Goal: Navigation & Orientation: Find specific page/section

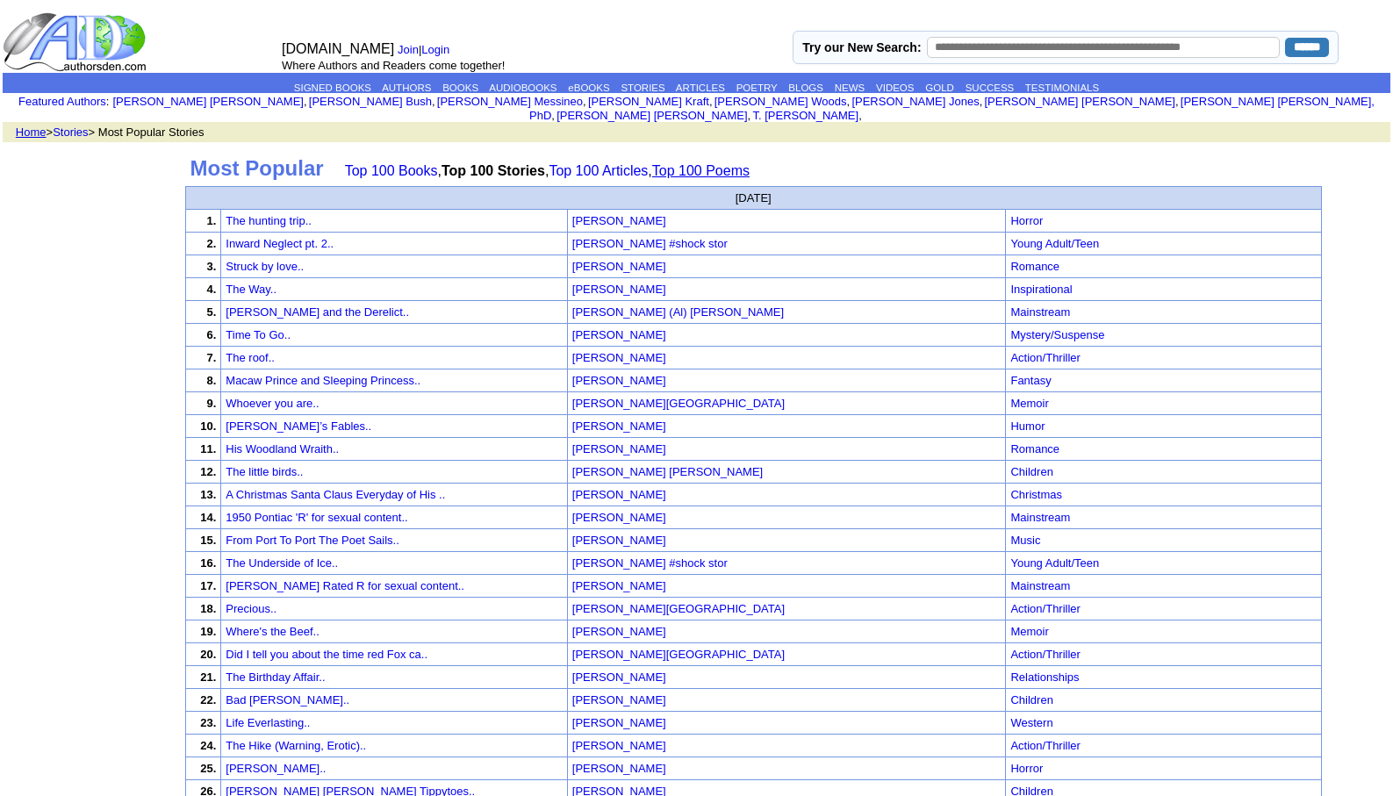
click at [733, 163] on link "Top 100 Poems" at bounding box center [700, 170] width 97 height 15
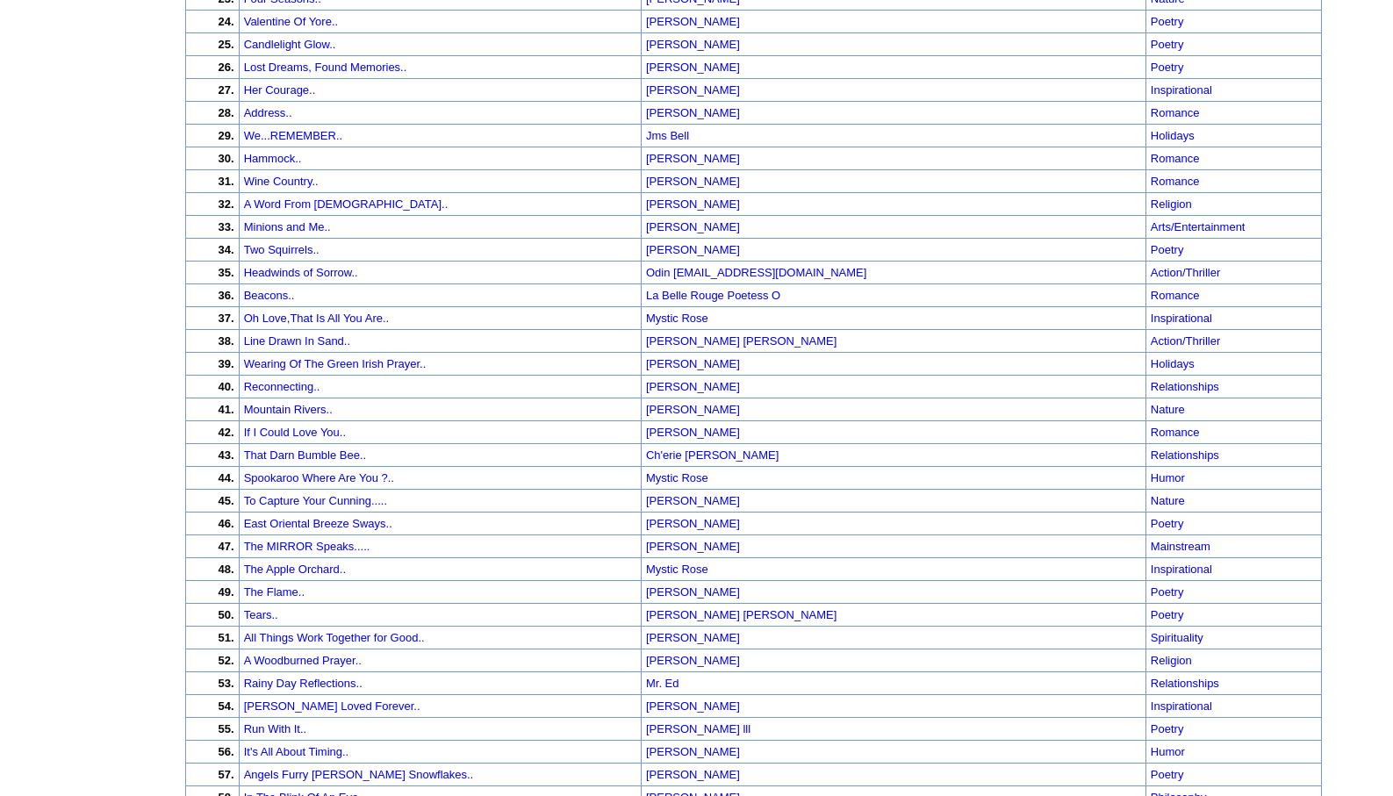
scroll to position [773, 0]
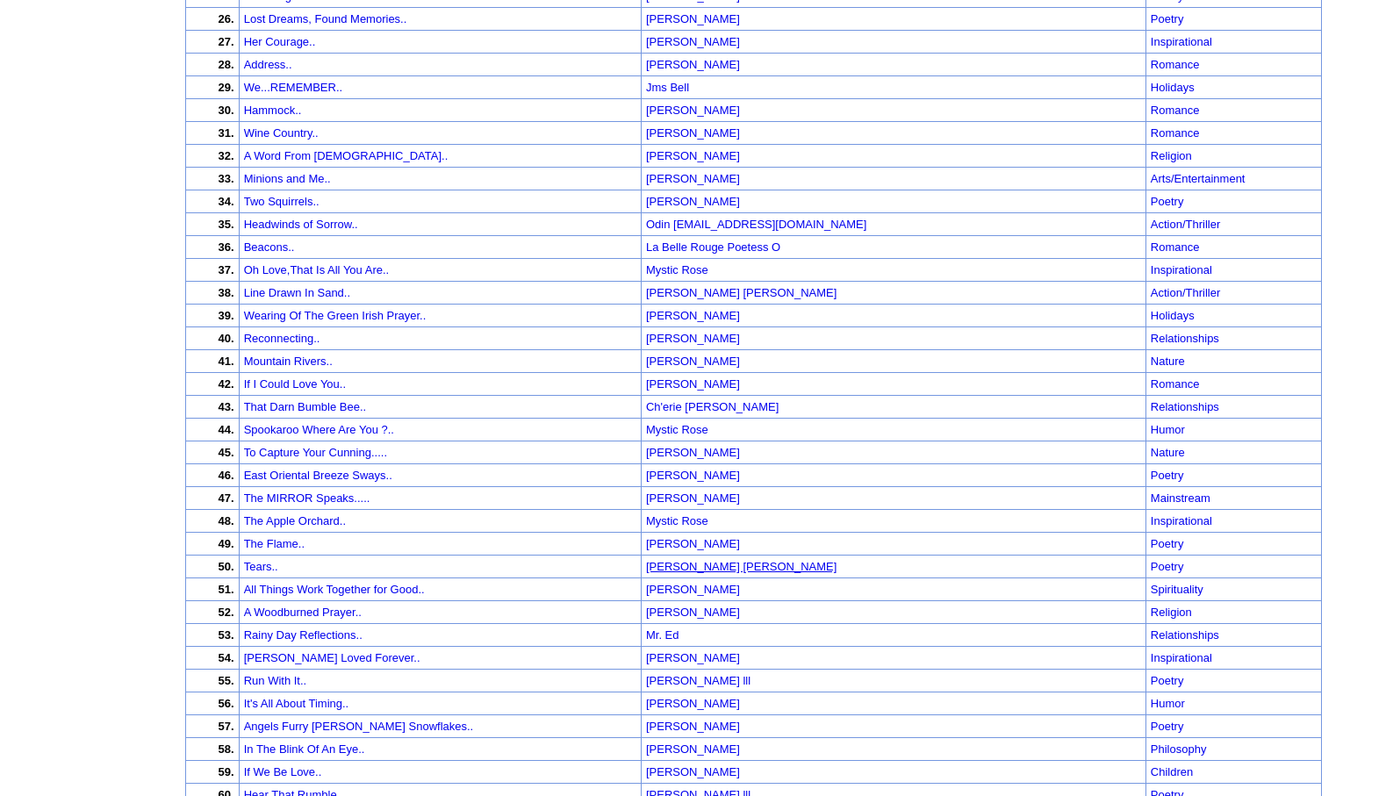
click at [802, 560] on font "[PERSON_NAME] [PERSON_NAME]" at bounding box center [741, 566] width 191 height 13
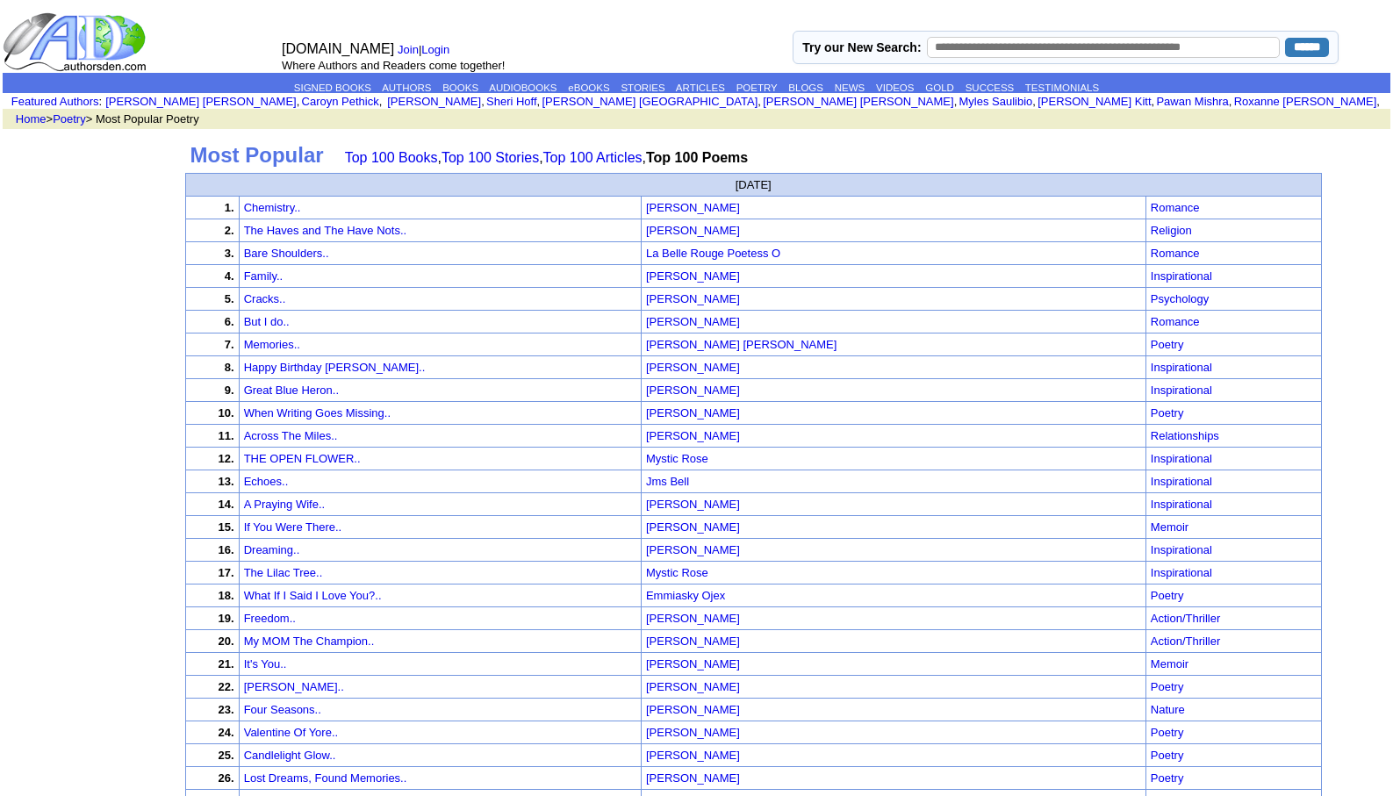
scroll to position [773, 0]
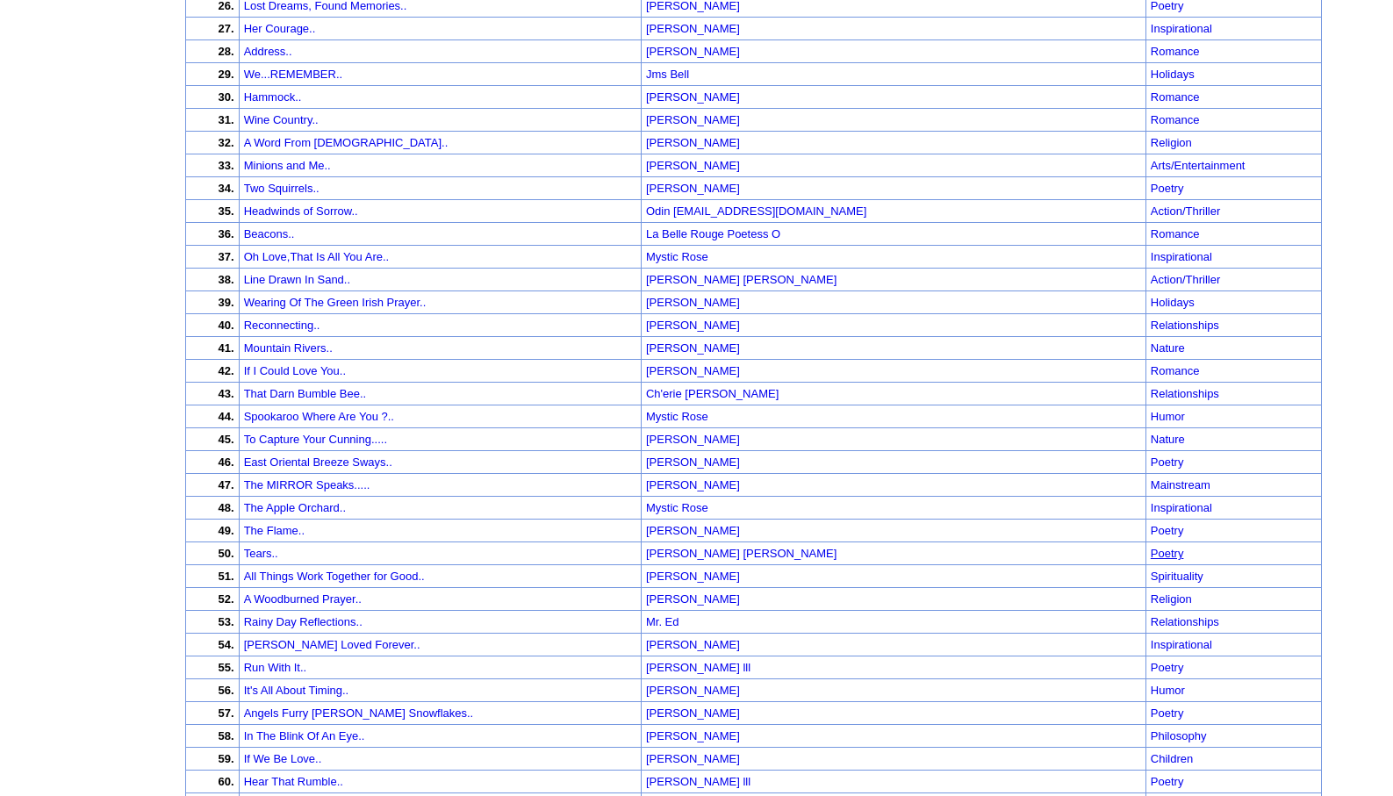
click at [1151, 552] on link "Poetry" at bounding box center [1167, 553] width 33 height 13
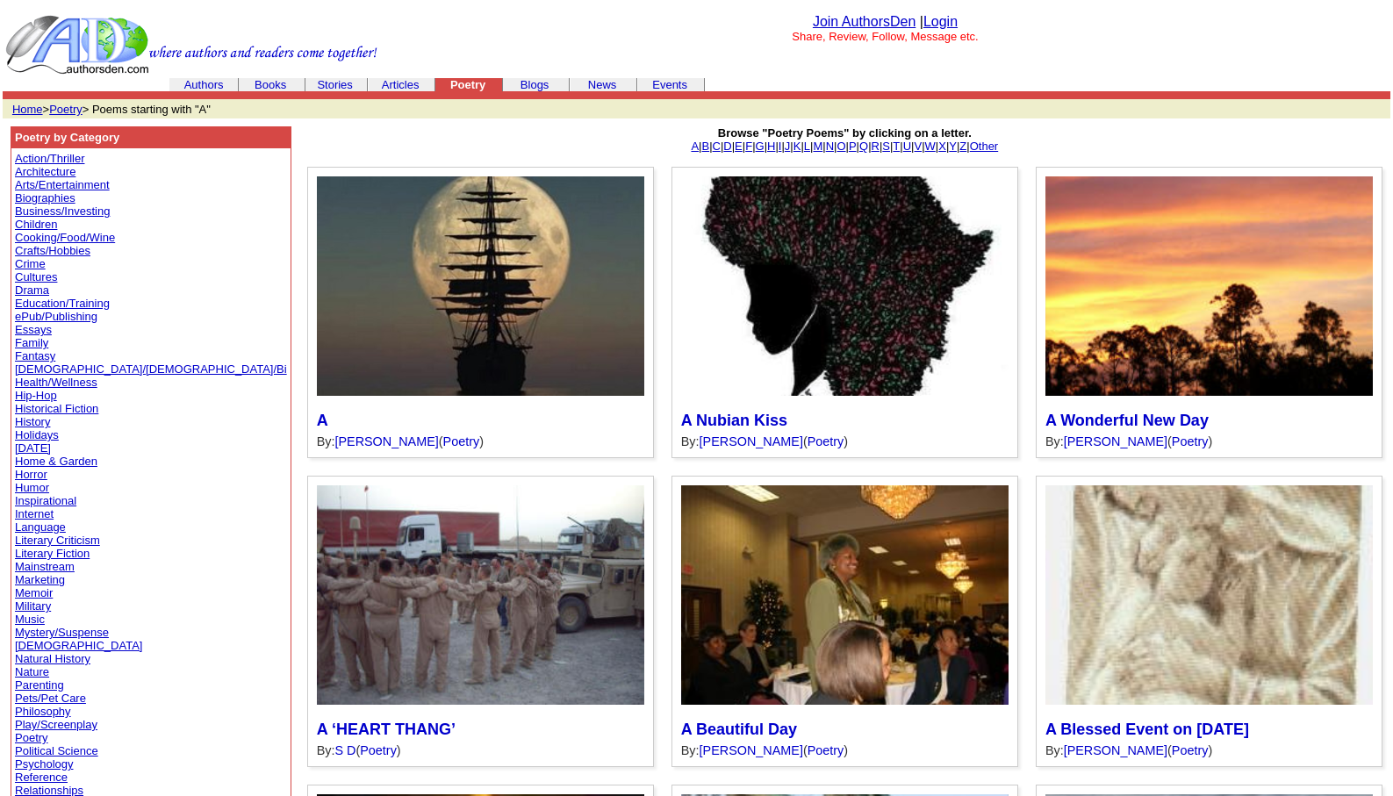
click at [29, 419] on link "History" at bounding box center [32, 421] width 35 height 13
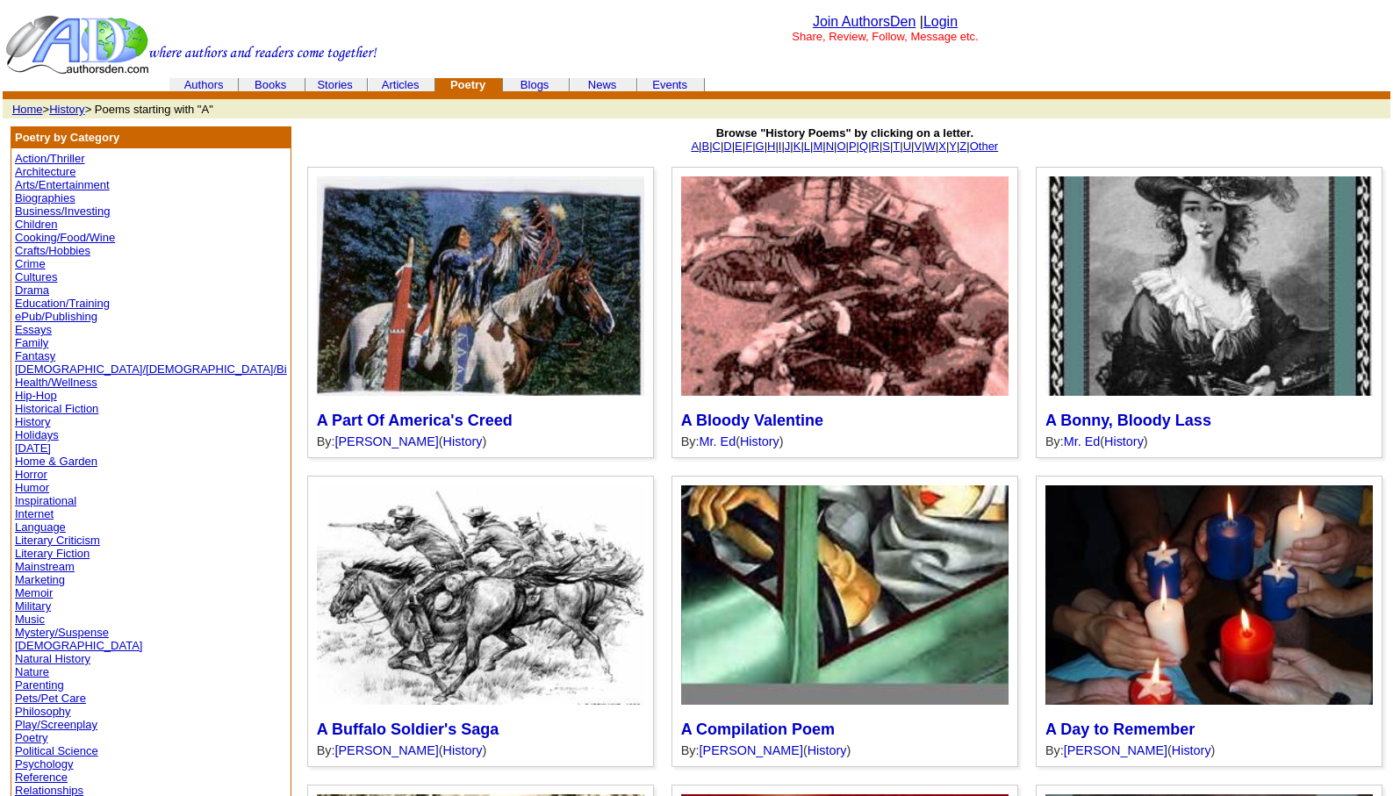
click at [70, 105] on link "History" at bounding box center [66, 109] width 35 height 13
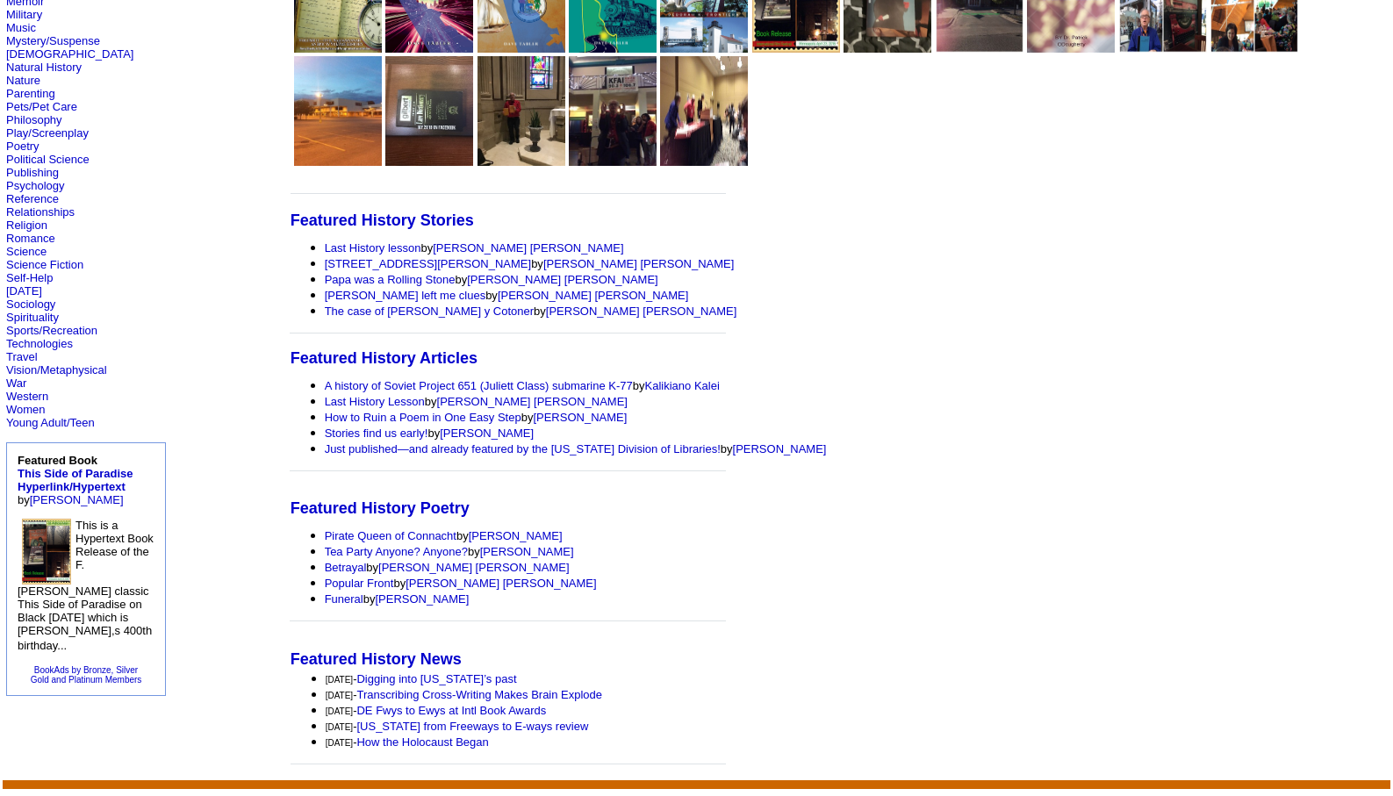
scroll to position [587, 0]
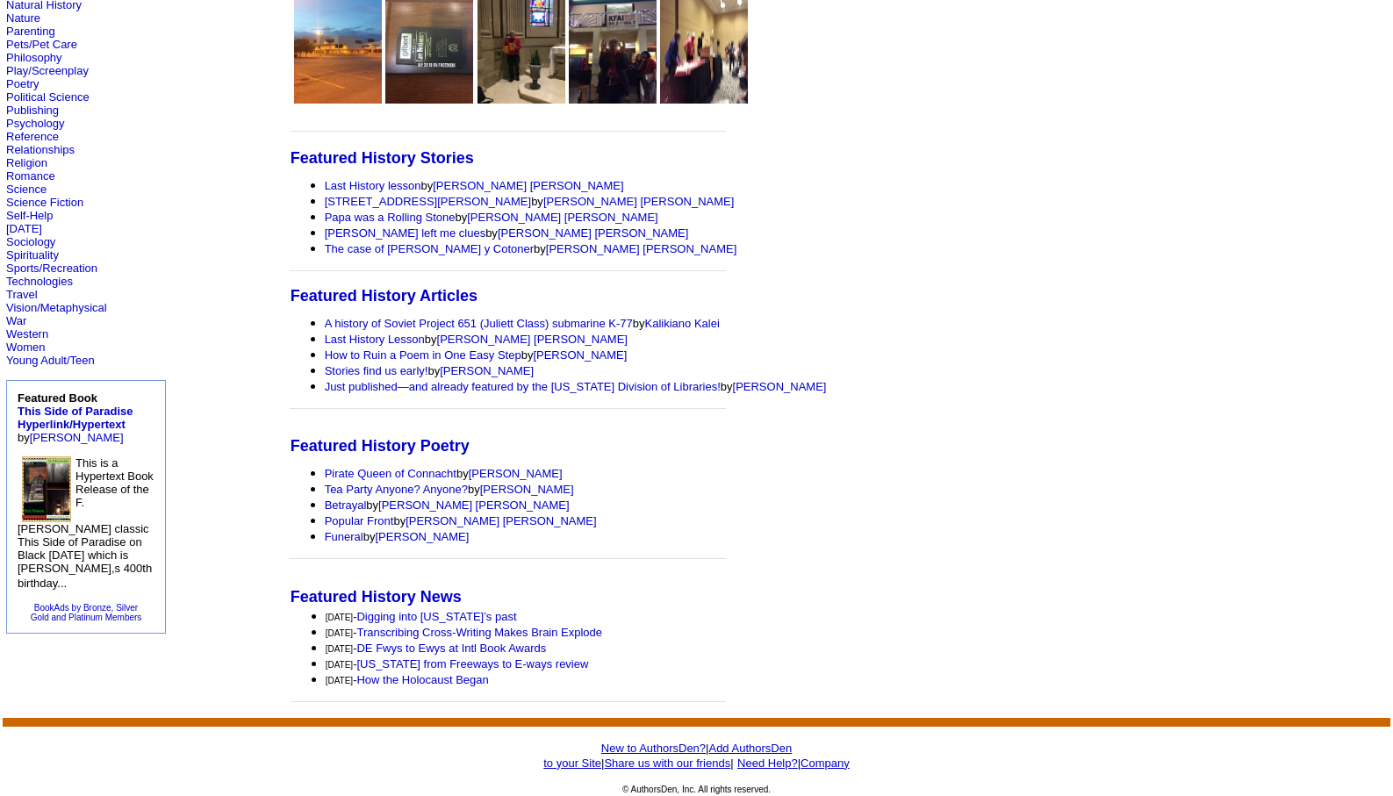
click at [20, 126] on font "Browse Categories Action/Thriller Architecture Arts/Entertainment Biographies B…" at bounding box center [142, 83] width 272 height 1102
click at [23, 120] on link "Psychology" at bounding box center [35, 123] width 58 height 13
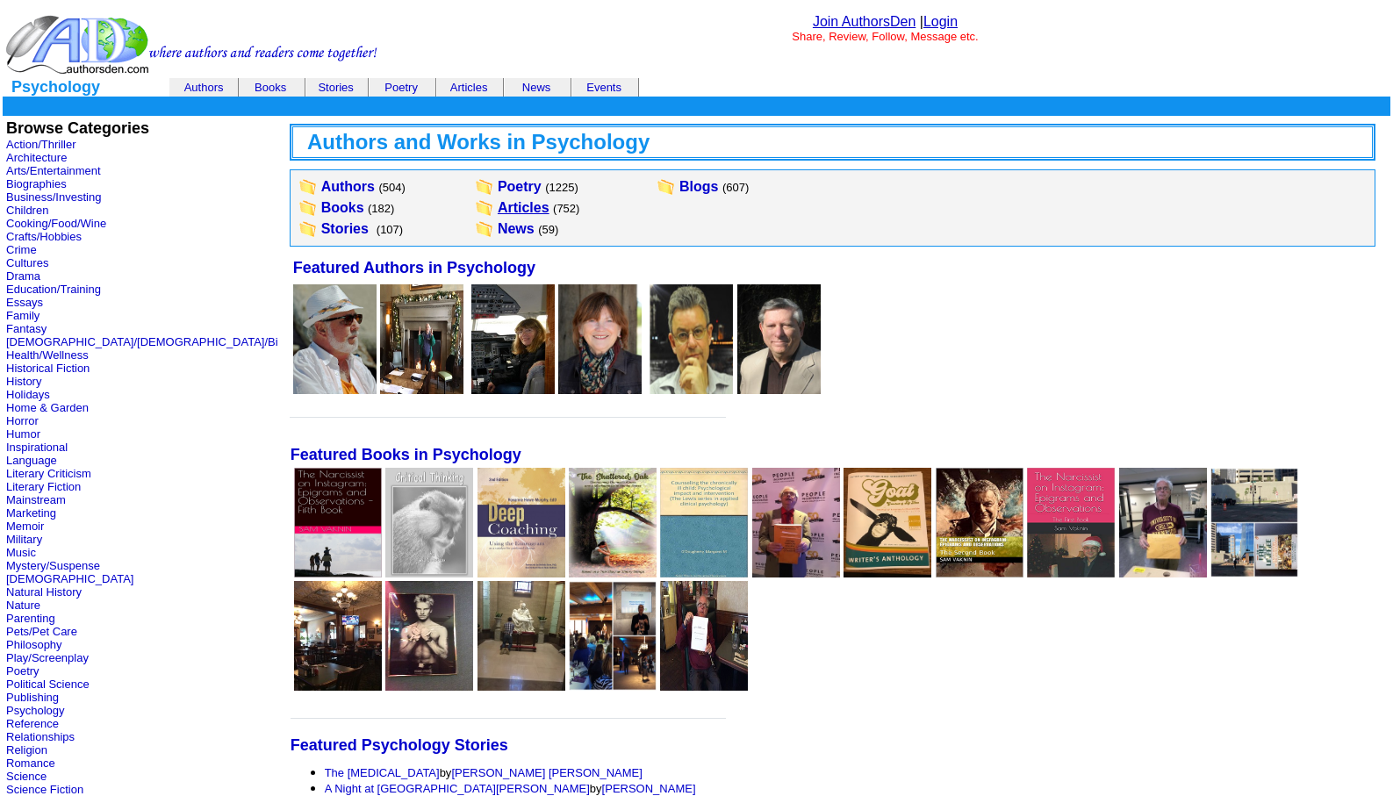
click at [498, 205] on link "Articles" at bounding box center [524, 207] width 52 height 15
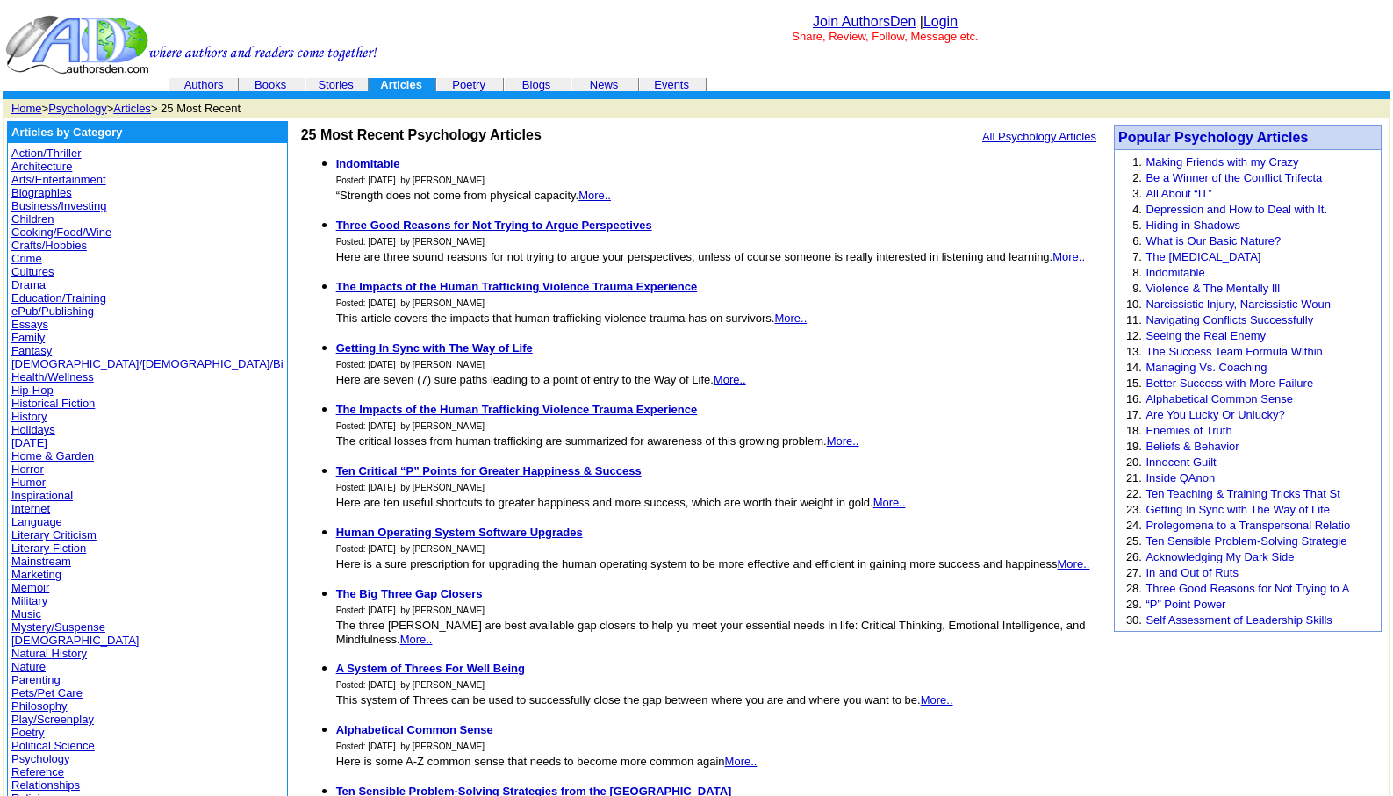
click at [90, 107] on link "Psychology" at bounding box center [77, 108] width 58 height 13
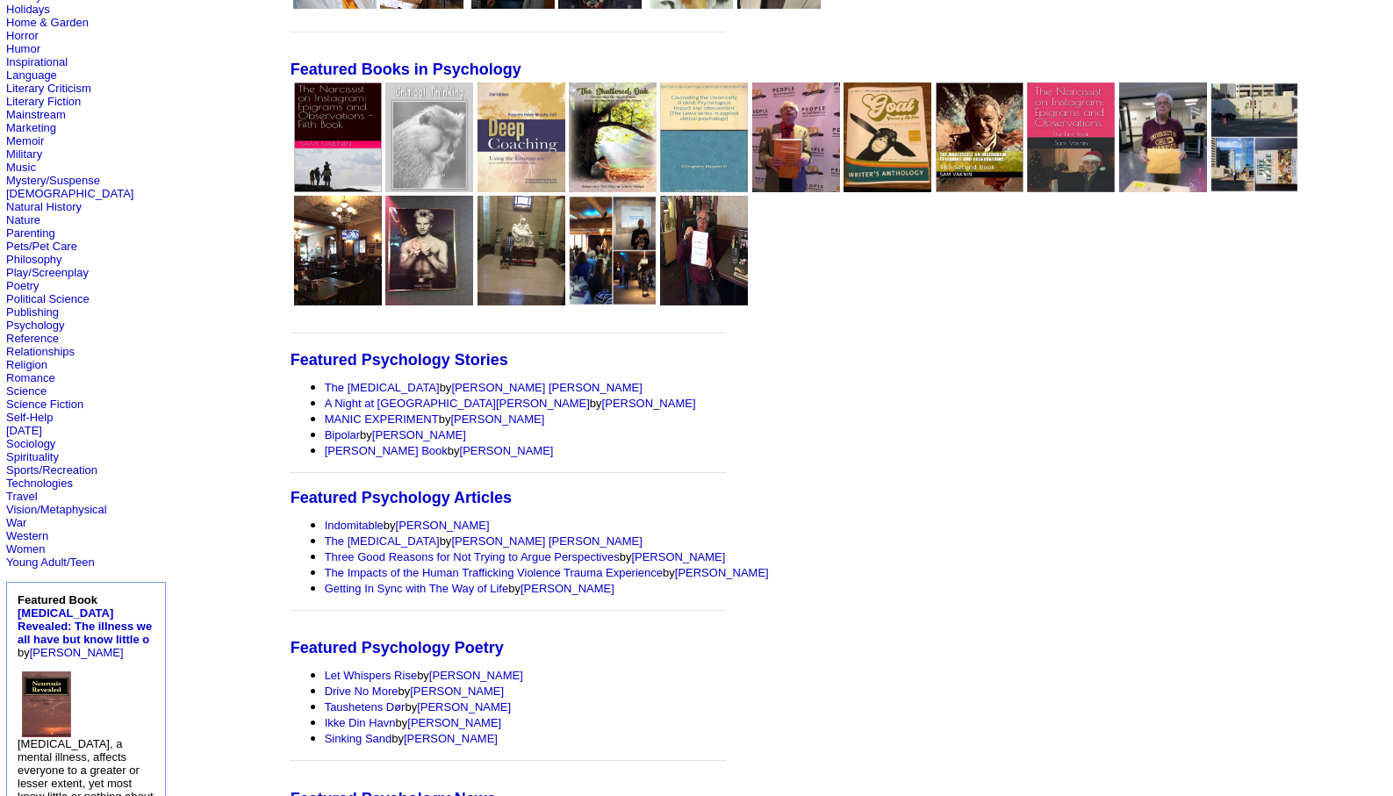
scroll to position [386, 0]
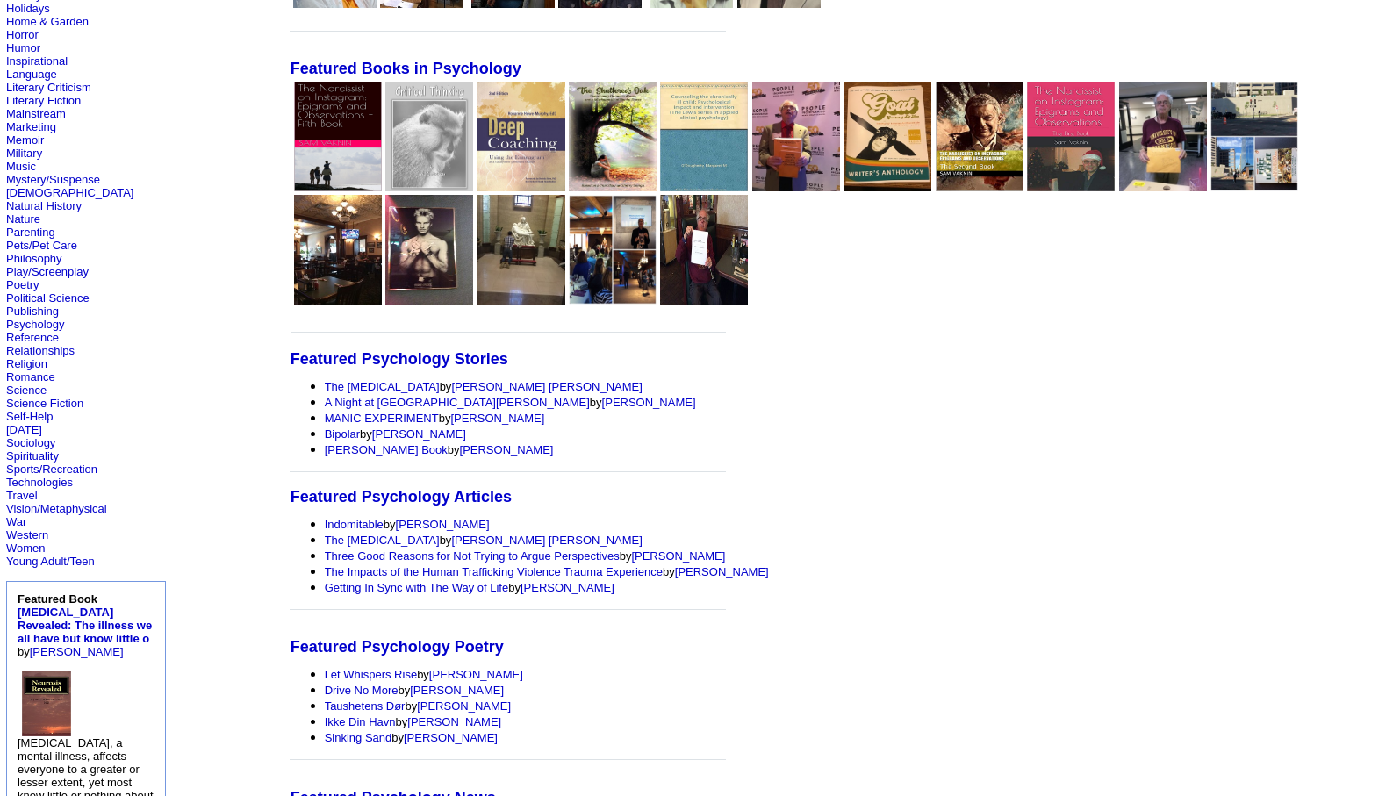
click at [20, 284] on link "Poetry" at bounding box center [22, 284] width 33 height 13
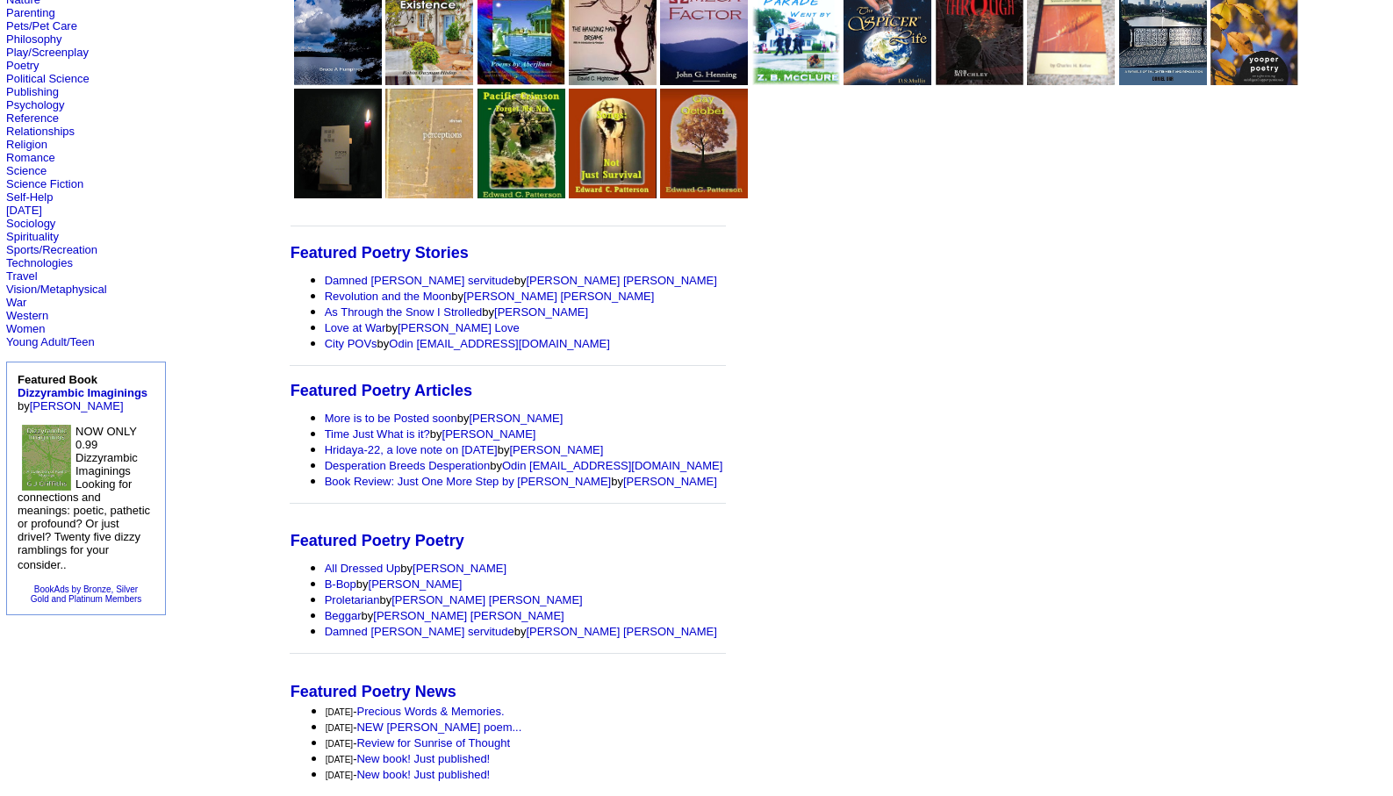
scroll to position [696, 0]
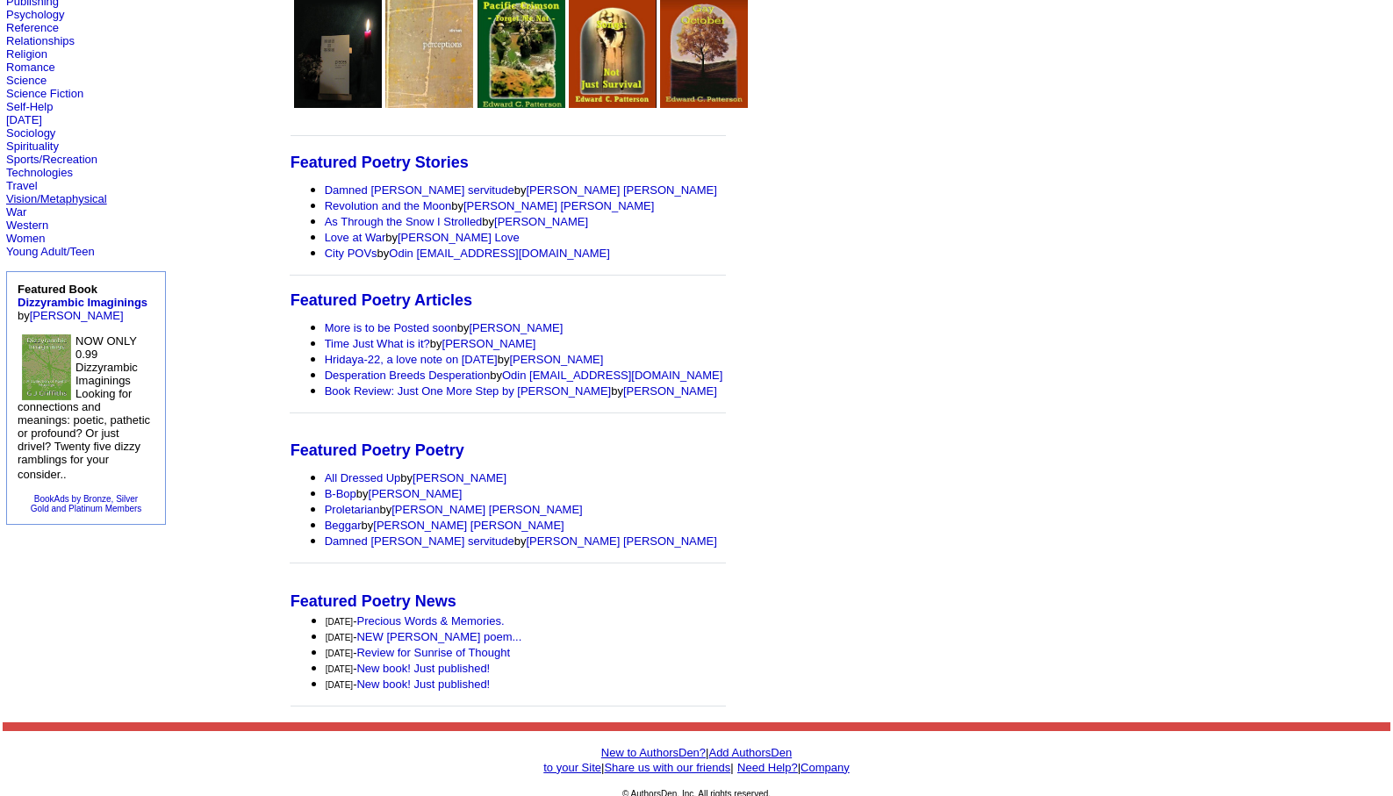
click at [43, 198] on link "Vision/Metaphysical" at bounding box center [56, 198] width 101 height 13
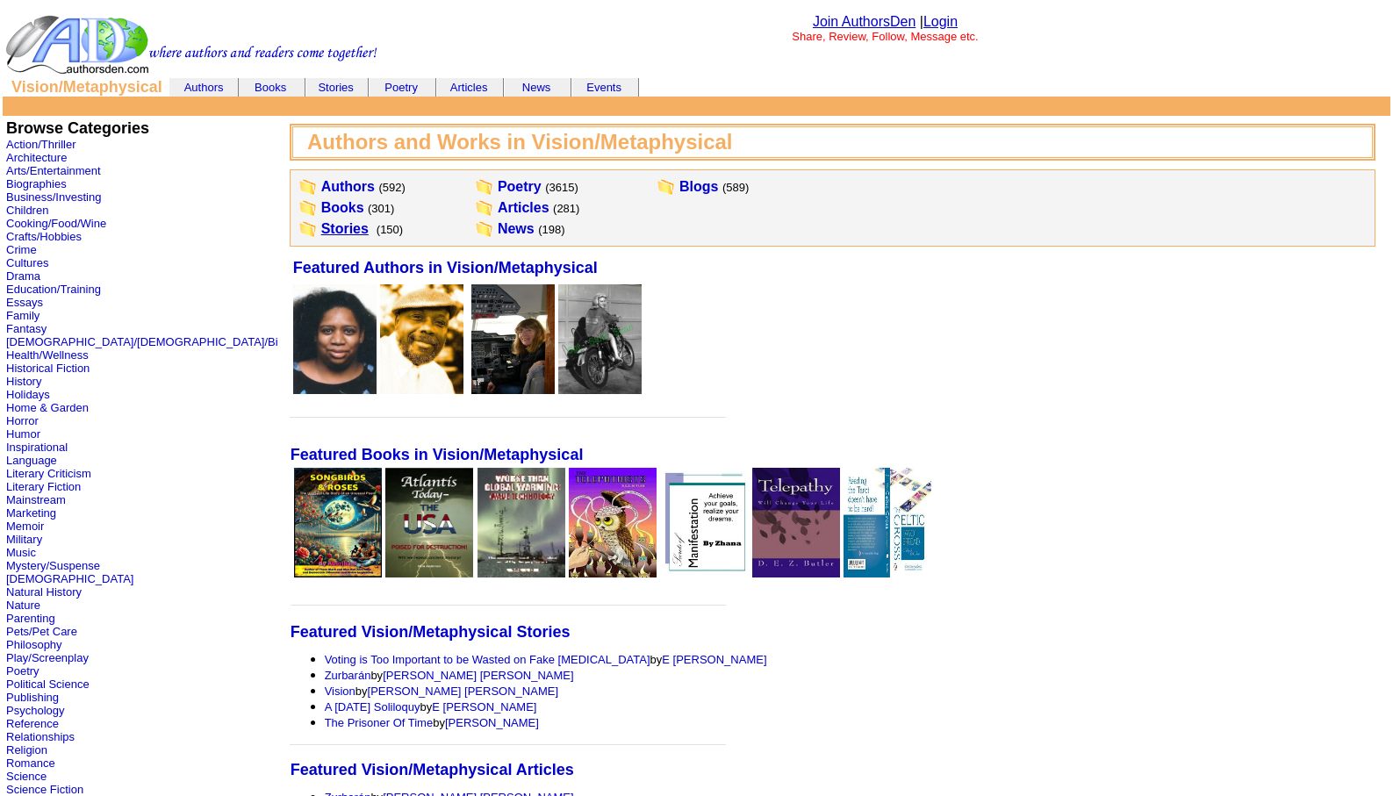
click at [321, 226] on link "Stories" at bounding box center [344, 228] width 47 height 15
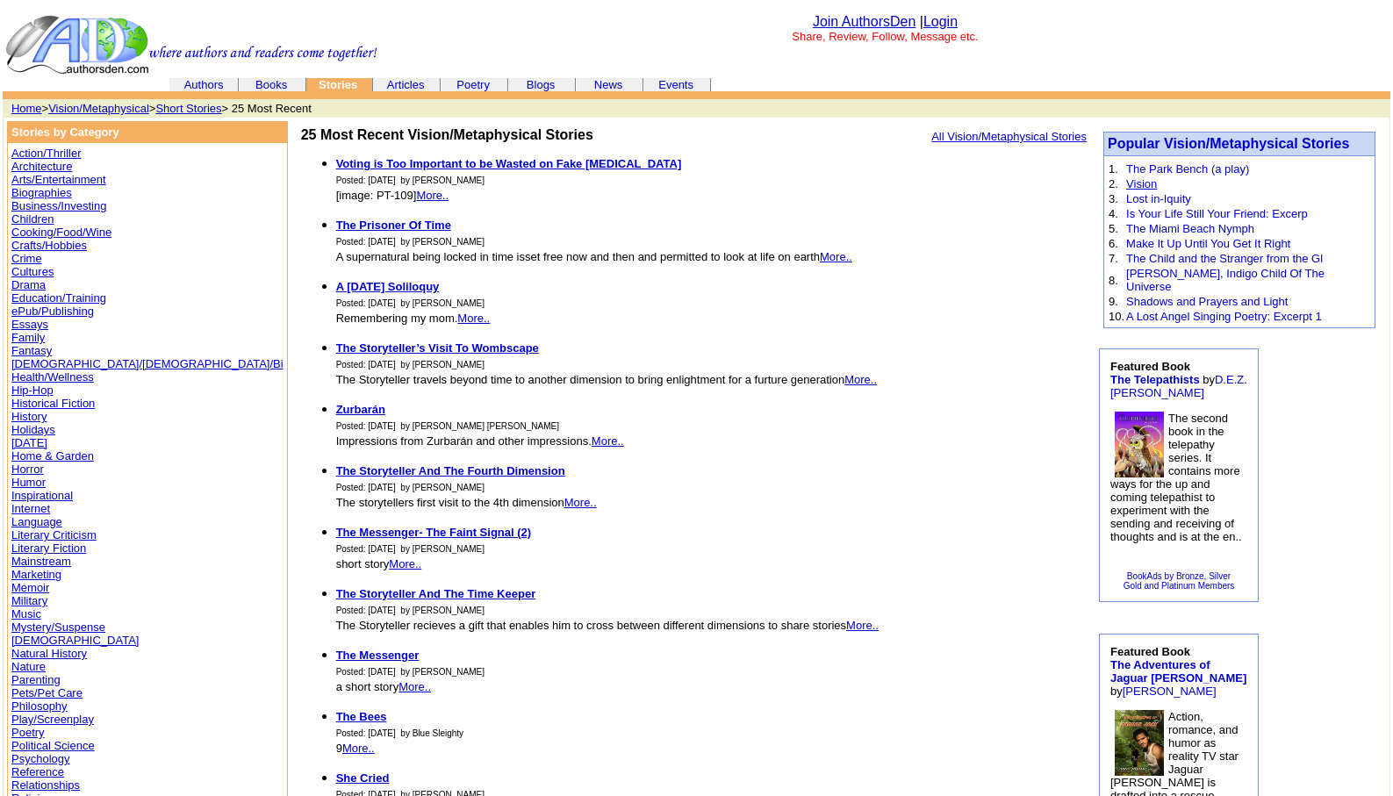
click at [1139, 185] on link "Vision" at bounding box center [1142, 183] width 31 height 13
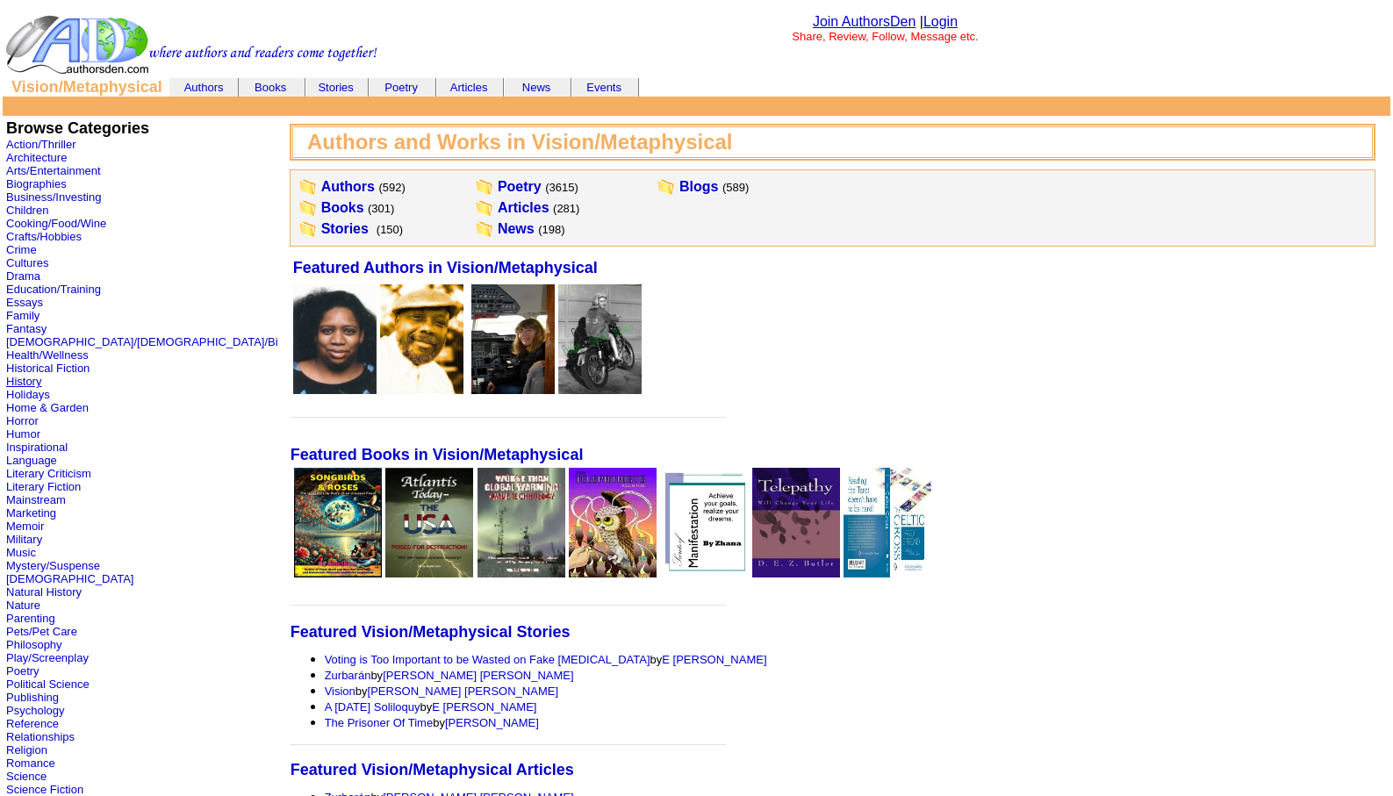
click at [24, 384] on link "History" at bounding box center [23, 381] width 35 height 13
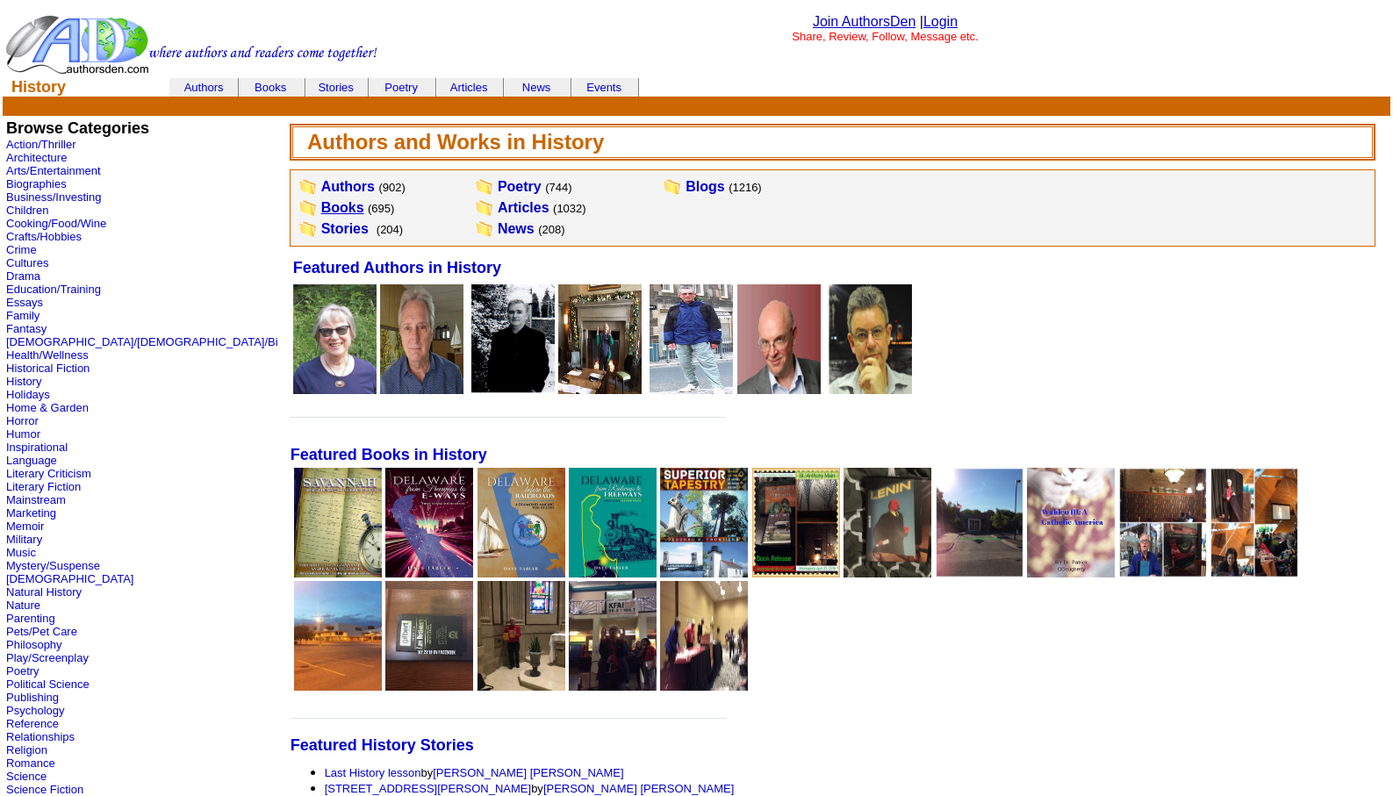
click at [321, 214] on link "Books" at bounding box center [342, 207] width 43 height 15
click at [321, 225] on link "Stories" at bounding box center [344, 228] width 47 height 15
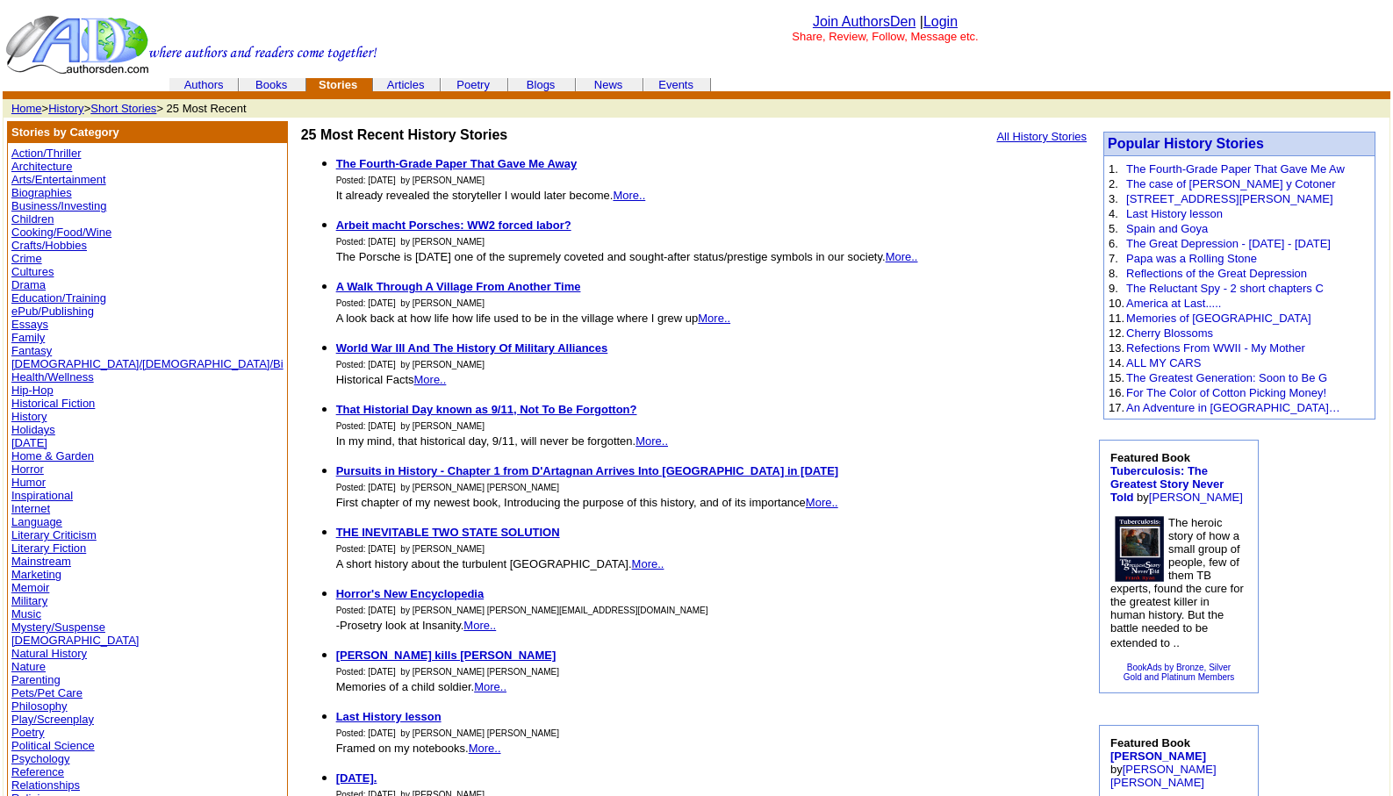
click at [68, 106] on link "History" at bounding box center [65, 108] width 35 height 13
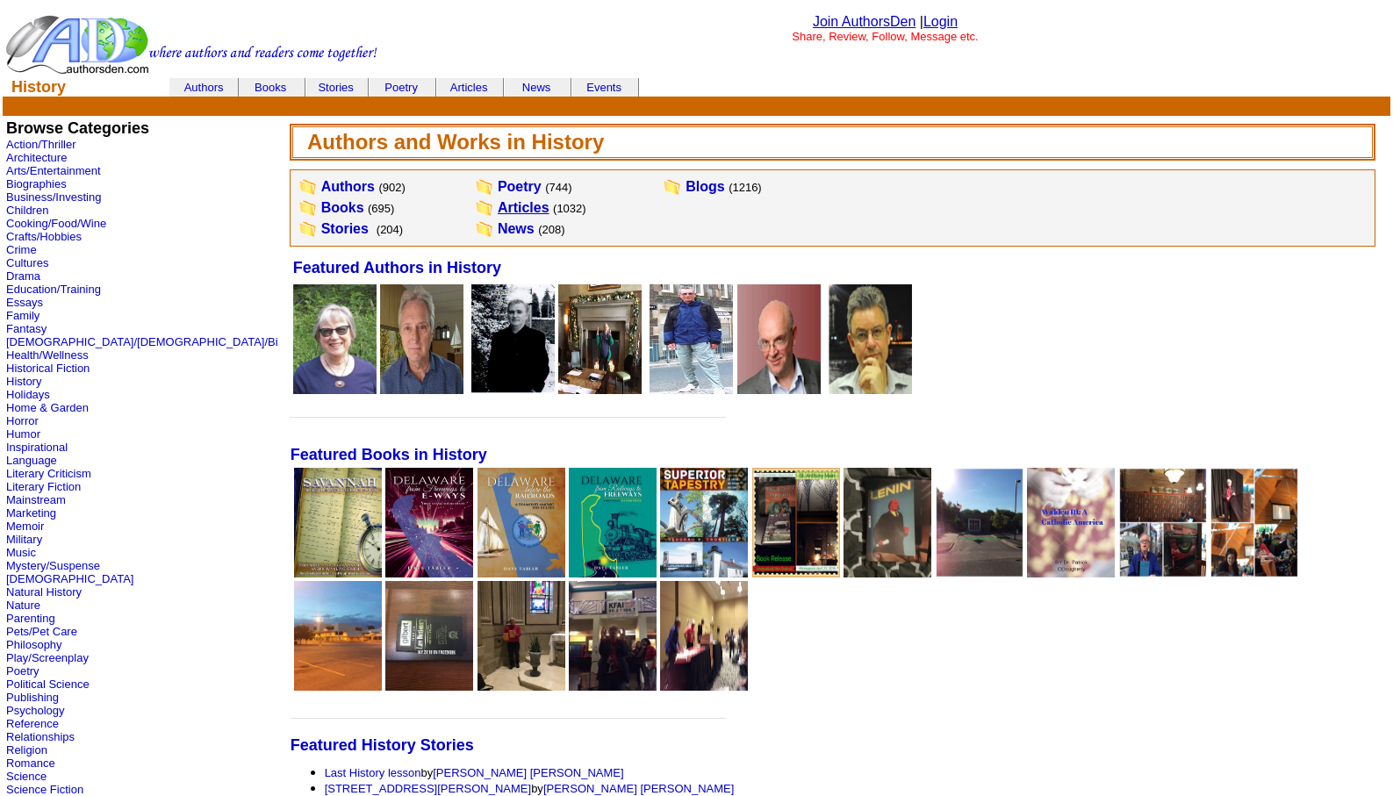
click at [498, 205] on link "Articles" at bounding box center [524, 207] width 52 height 15
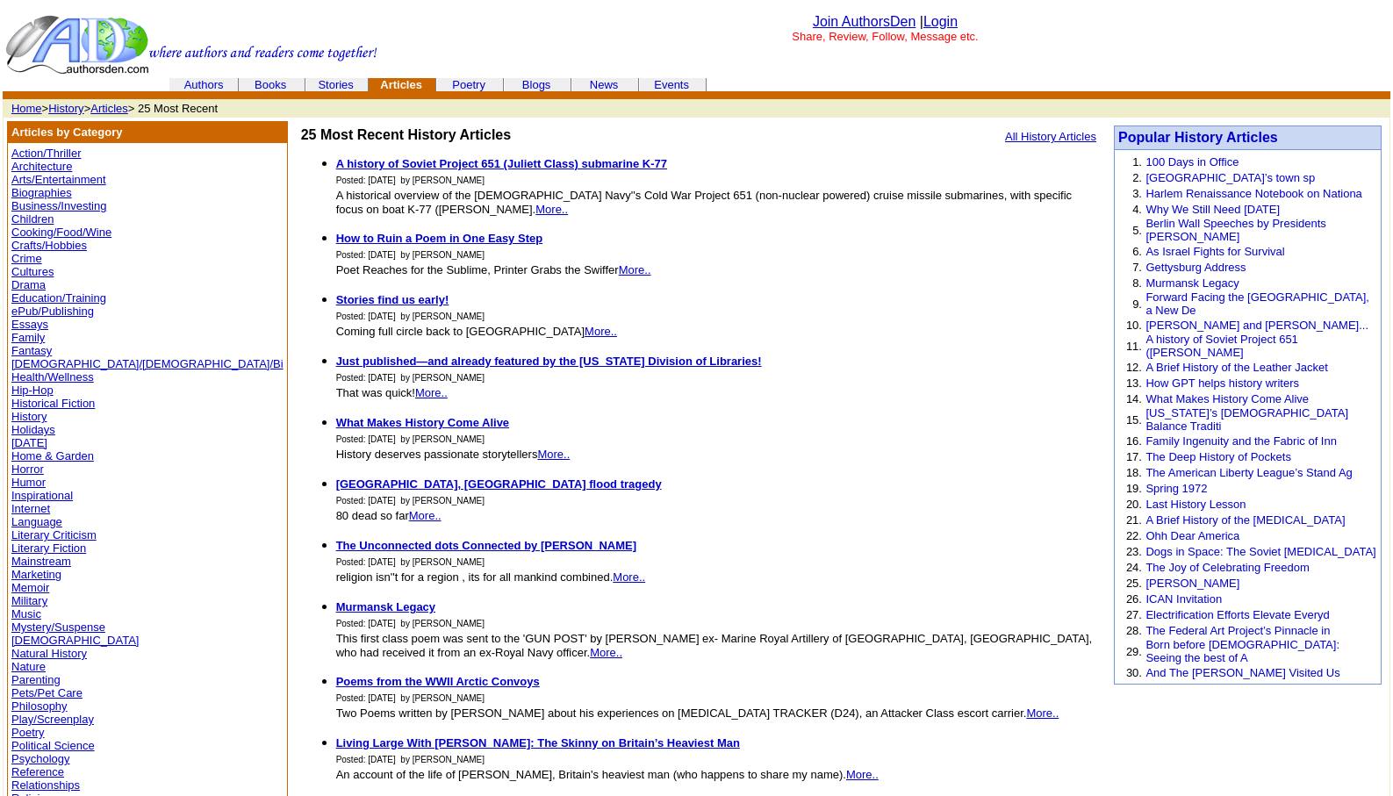
click at [22, 481] on link "Humor" at bounding box center [28, 482] width 34 height 13
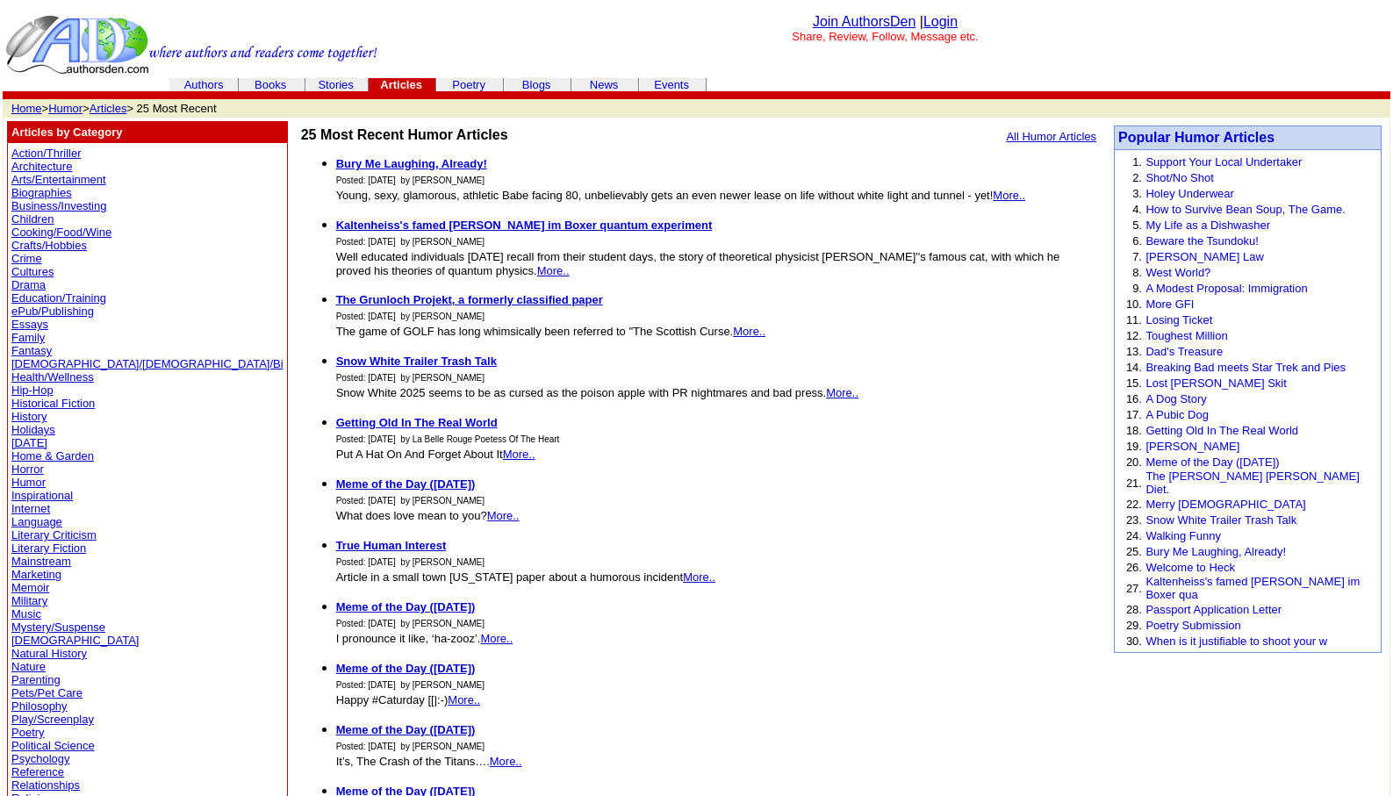
click at [22, 481] on link "Humor" at bounding box center [28, 482] width 34 height 13
click at [58, 109] on link "Humor" at bounding box center [65, 108] width 34 height 13
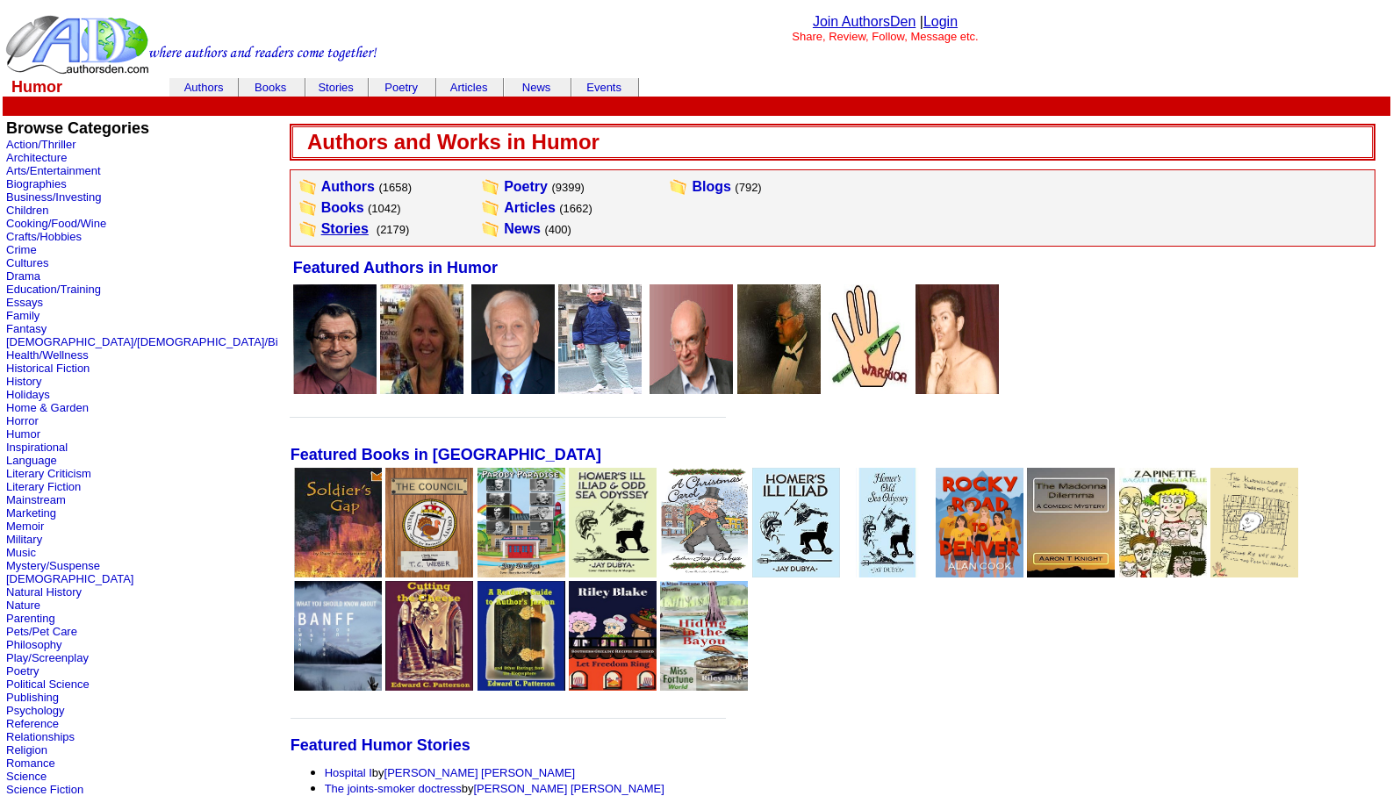
click at [321, 233] on link "Stories" at bounding box center [344, 228] width 47 height 15
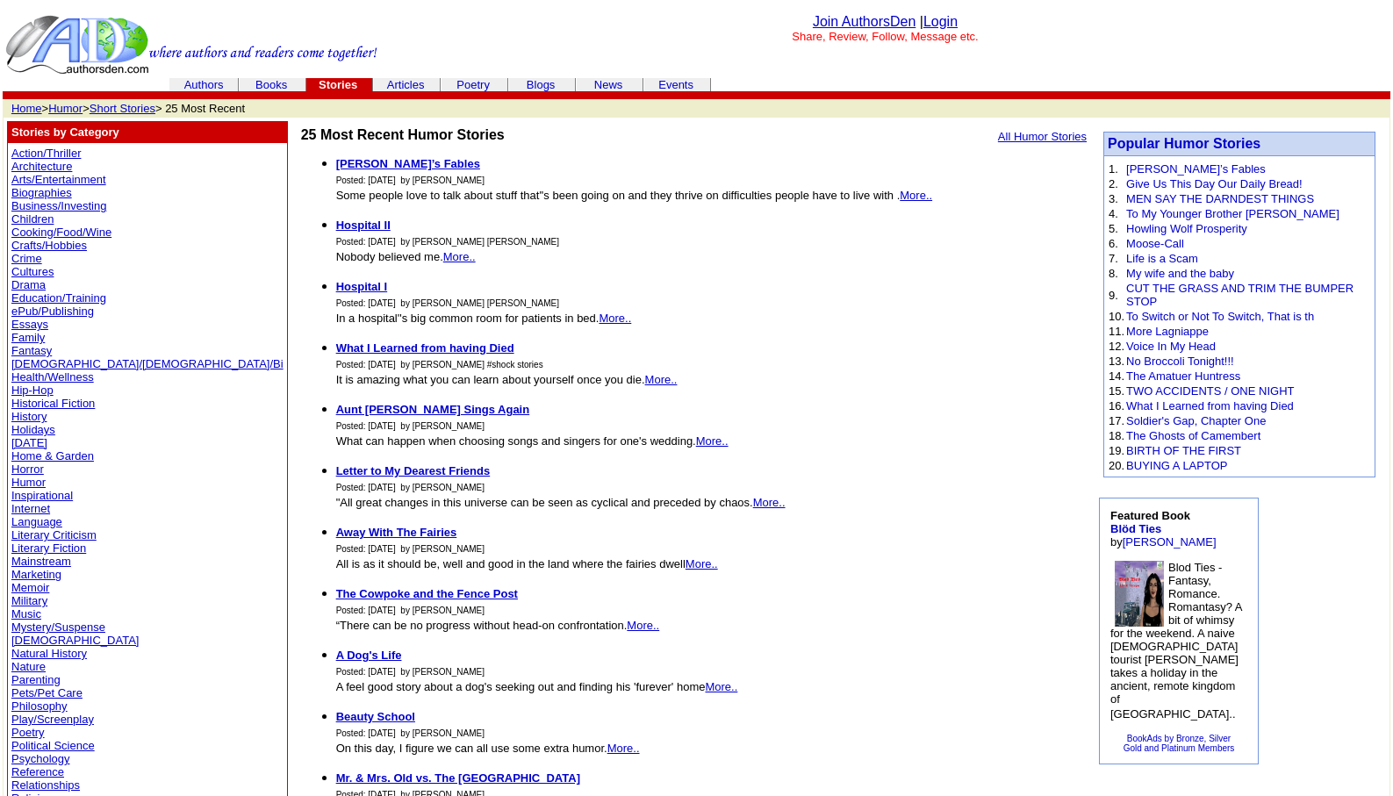
click at [47, 173] on link "Arts/Entertainment" at bounding box center [58, 179] width 95 height 13
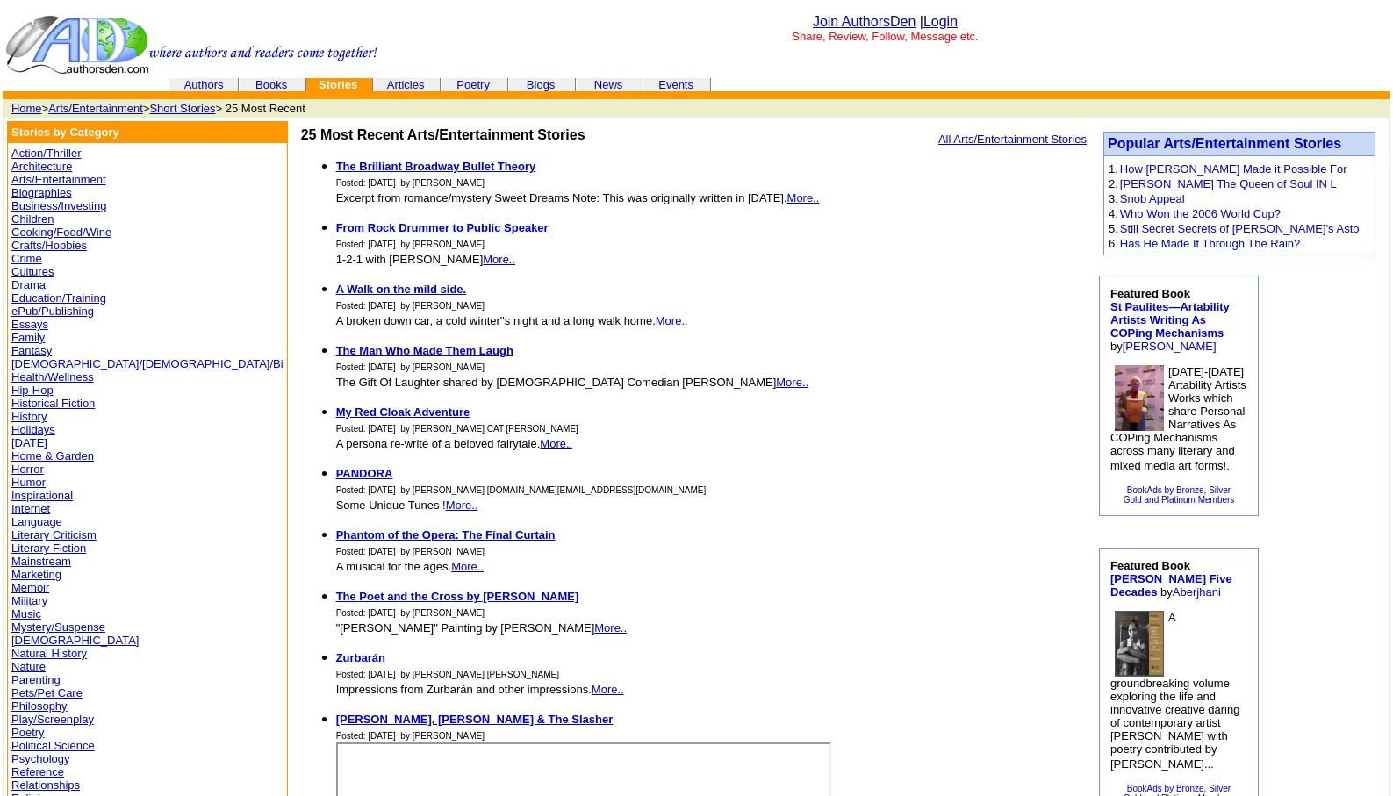
click at [48, 150] on link "Action/Thriller" at bounding box center [45, 153] width 69 height 13
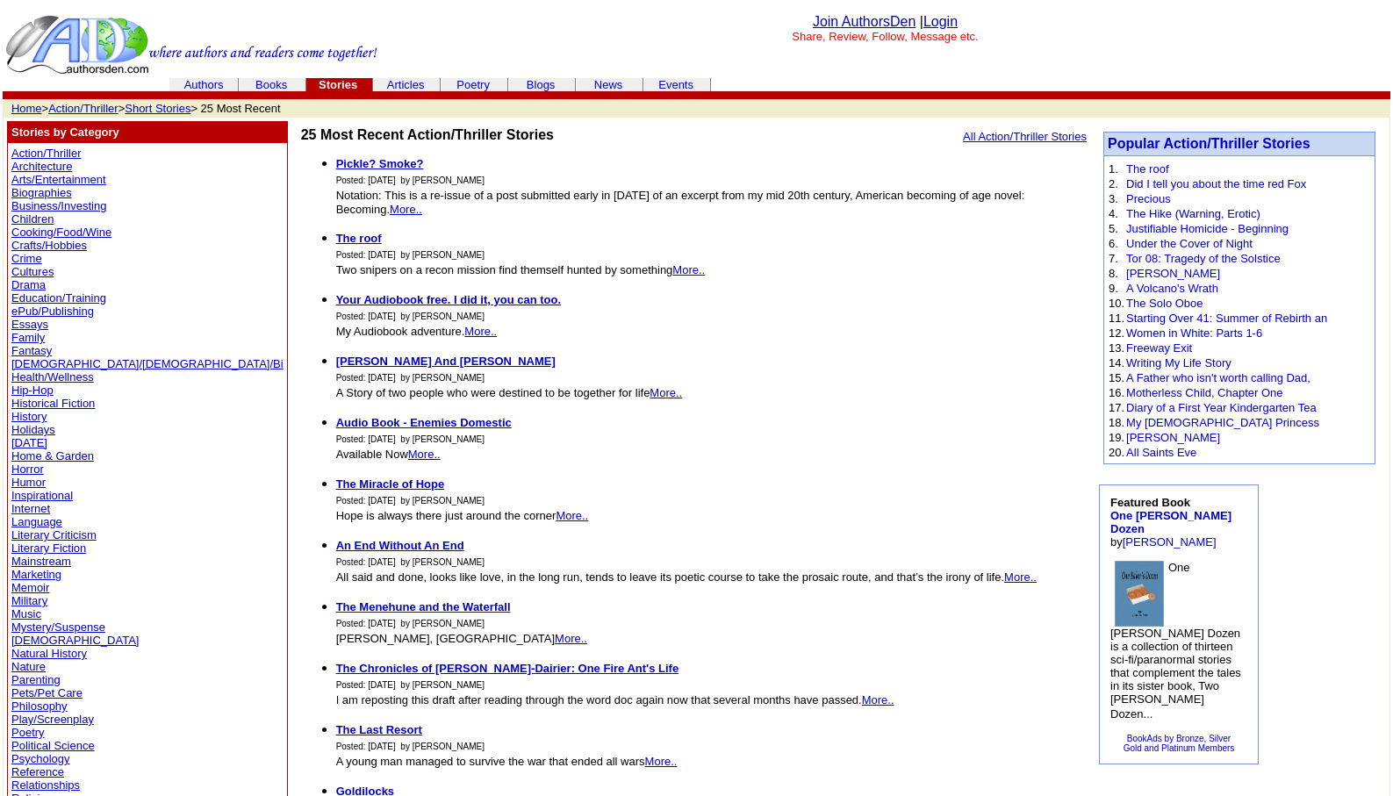
click at [85, 104] on link "Action/Thriller" at bounding box center [82, 108] width 69 height 13
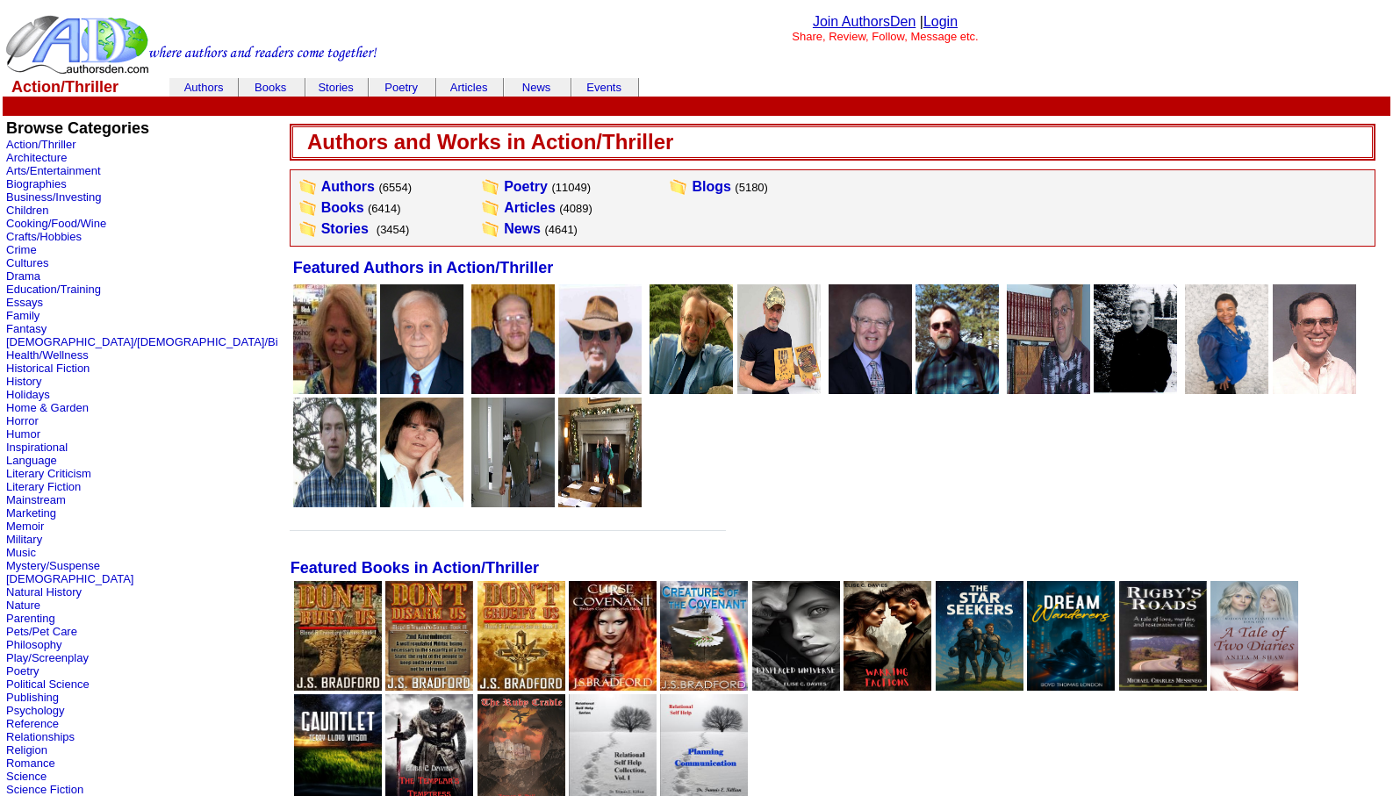
click at [945, 21] on link "Login" at bounding box center [941, 21] width 34 height 15
